Goal: Information Seeking & Learning: Check status

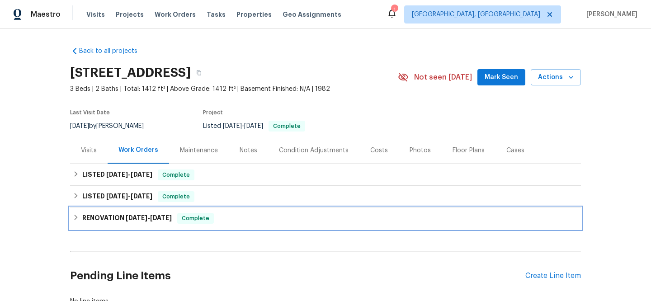
click at [172, 217] on span "[DATE]" at bounding box center [161, 218] width 22 height 6
click at [398, 219] on div "RENOVATION [DATE] - [DATE] Complete" at bounding box center [325, 219] width 511 height 22
click at [363, 227] on div "RENOVATION [DATE] - [DATE] Complete" at bounding box center [325, 219] width 511 height 22
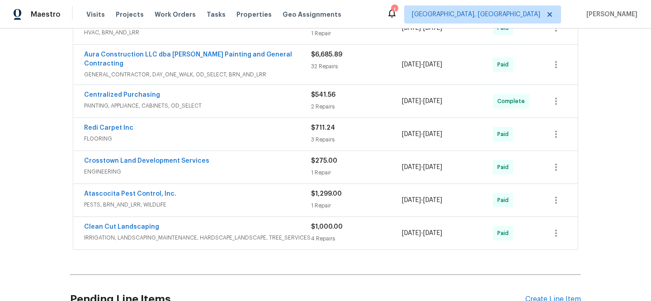
scroll to position [235, 0]
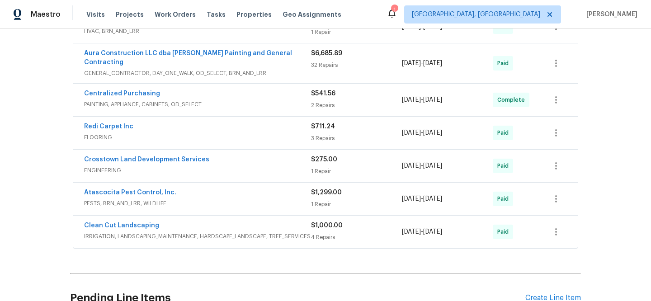
click at [353, 224] on div "$1,000.00 4 Repairs" at bounding box center [356, 232] width 91 height 22
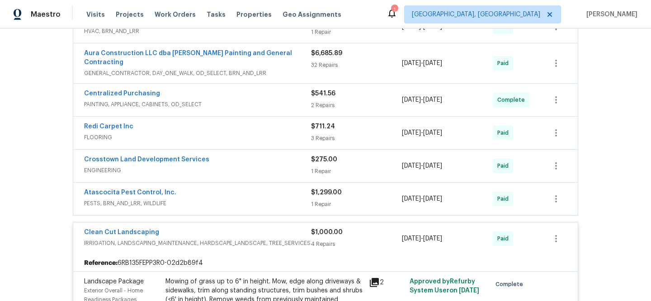
click at [336, 167] on div "1 Repair" at bounding box center [356, 171] width 91 height 9
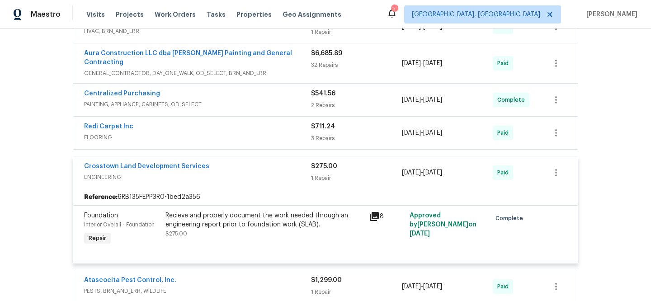
click at [373, 211] on icon at bounding box center [374, 216] width 11 height 11
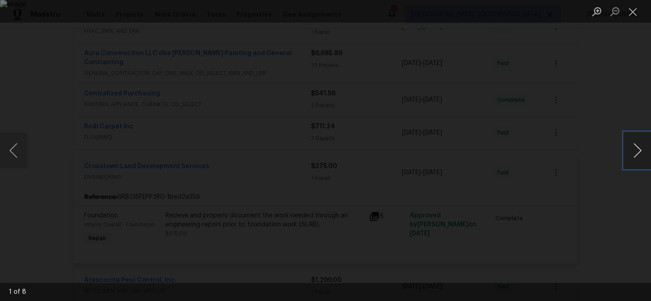
click at [632, 151] on button "Next image" at bounding box center [637, 150] width 27 height 36
click at [632, 152] on button "Next image" at bounding box center [637, 150] width 27 height 36
click at [633, 152] on button "Next image" at bounding box center [637, 150] width 27 height 36
click at [634, 153] on button "Next image" at bounding box center [637, 150] width 27 height 36
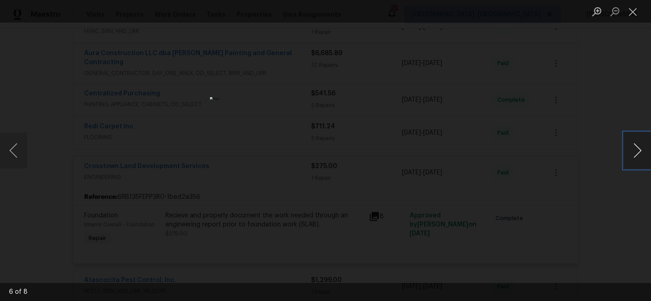
click at [634, 152] on button "Next image" at bounding box center [637, 150] width 27 height 36
click at [617, 207] on div "Lightbox" at bounding box center [325, 150] width 651 height 301
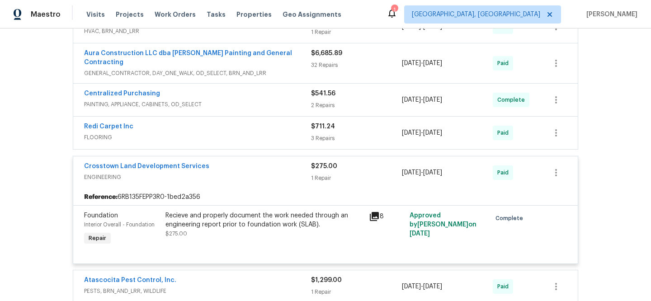
click at [379, 211] on div "8" at bounding box center [386, 216] width 35 height 11
click at [373, 212] on icon at bounding box center [374, 216] width 9 height 9
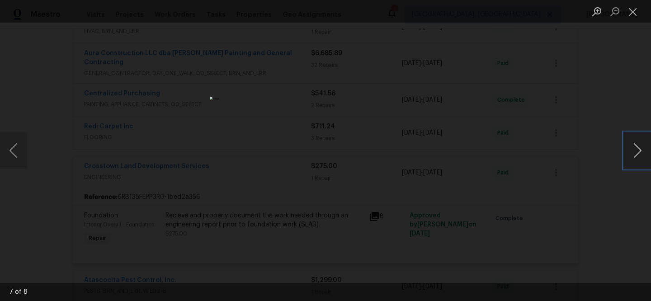
click at [638, 148] on button "Next image" at bounding box center [637, 150] width 27 height 36
click at [634, 12] on button "Close lightbox" at bounding box center [633, 12] width 18 height 16
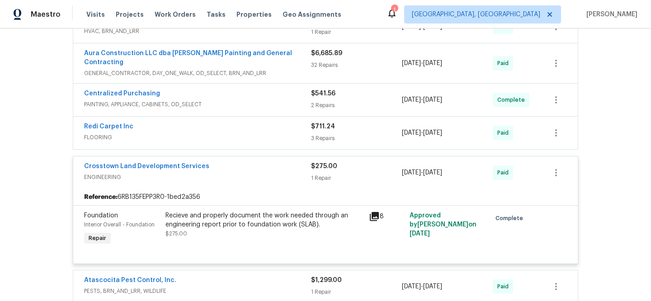
click at [319, 93] on div "$541.56 2 Repairs" at bounding box center [356, 100] width 91 height 22
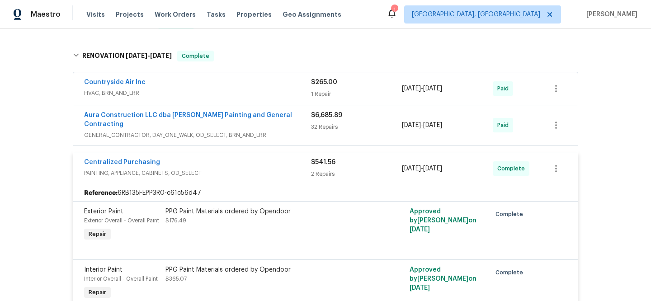
scroll to position [173, 0]
click at [329, 130] on div "32 Repairs" at bounding box center [356, 127] width 91 height 9
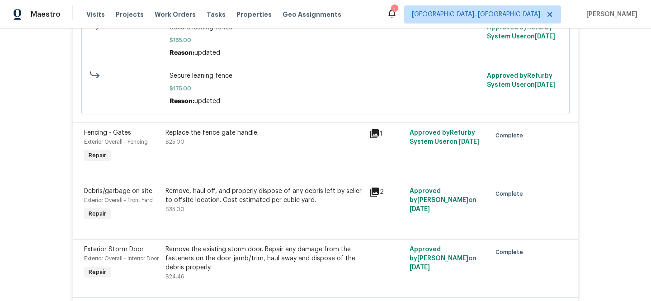
scroll to position [775, 0]
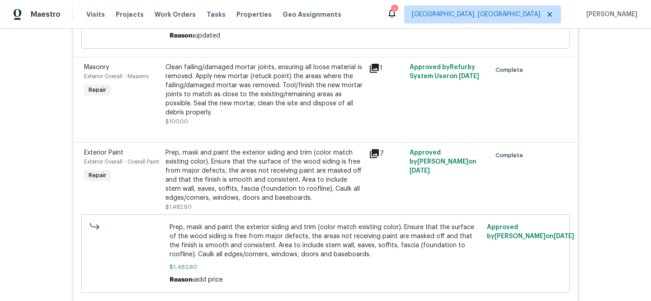
click at [372, 70] on icon at bounding box center [374, 68] width 9 height 9
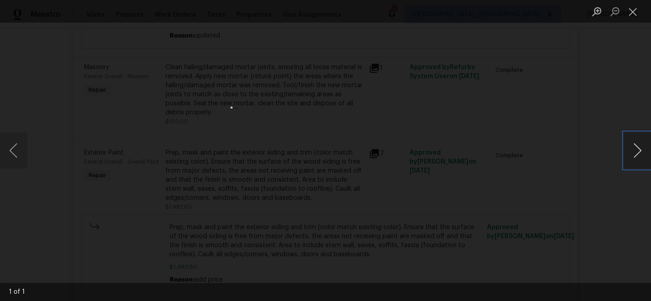
click at [638, 149] on button "Next image" at bounding box center [637, 150] width 27 height 36
click at [633, 9] on button "Close lightbox" at bounding box center [633, 12] width 18 height 16
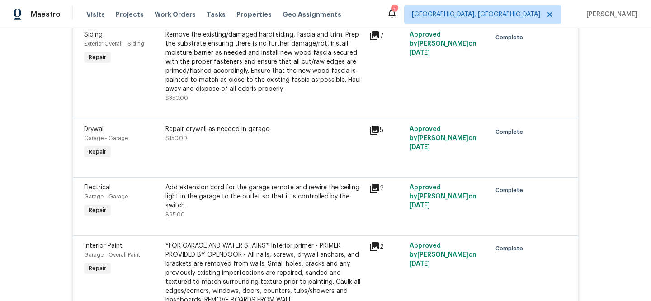
scroll to position [0, 0]
